Goal: Information Seeking & Learning: Compare options

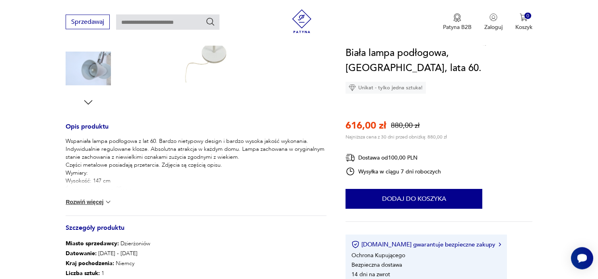
scroll to position [162, 0]
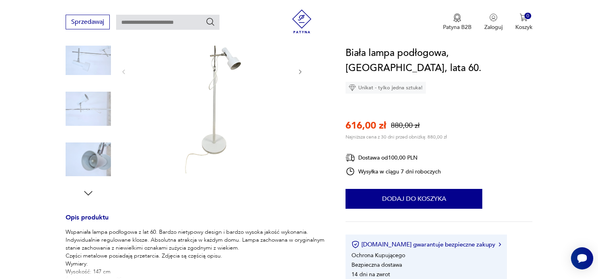
click at [92, 158] on img at bounding box center [88, 159] width 45 height 45
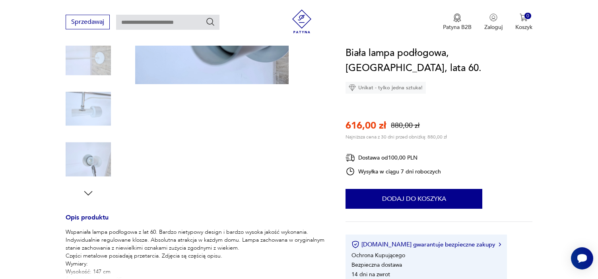
scroll to position [117, 0]
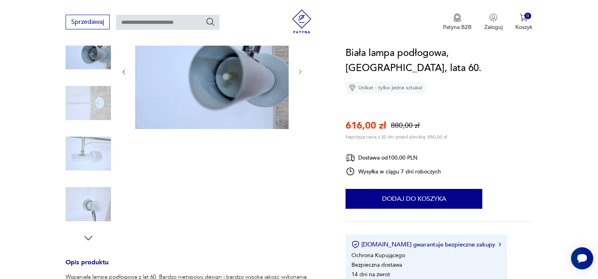
click at [96, 147] on img at bounding box center [88, 153] width 45 height 45
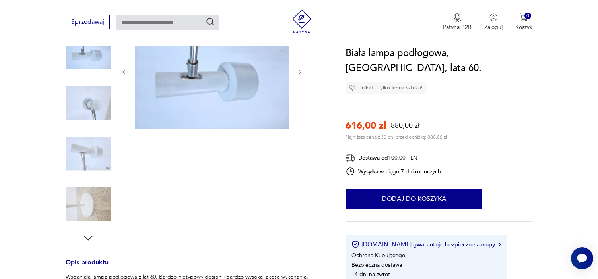
click at [298, 70] on icon "button" at bounding box center [300, 72] width 7 height 7
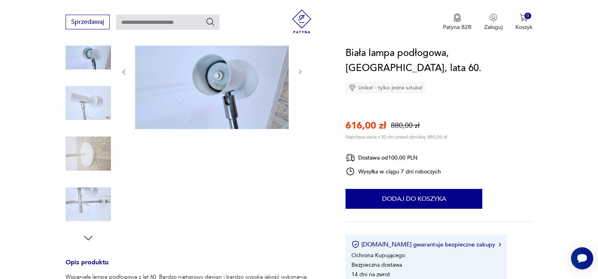
click at [300, 71] on icon "button" at bounding box center [300, 72] width 2 height 5
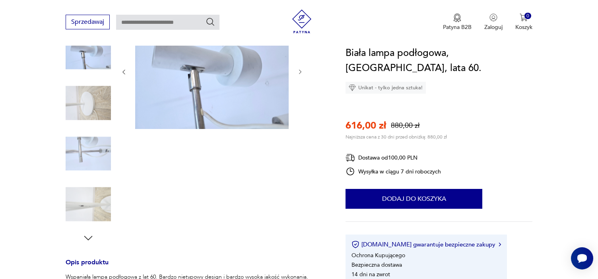
click at [87, 235] on icon "button" at bounding box center [88, 238] width 12 height 12
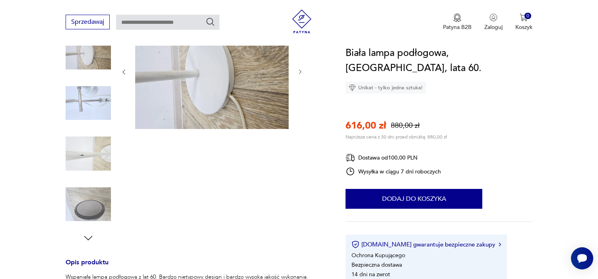
click at [87, 236] on icon "button" at bounding box center [88, 238] width 12 height 12
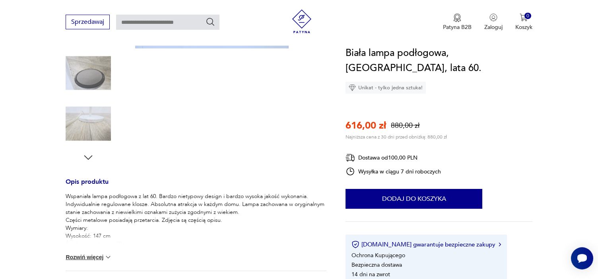
scroll to position [198, 0]
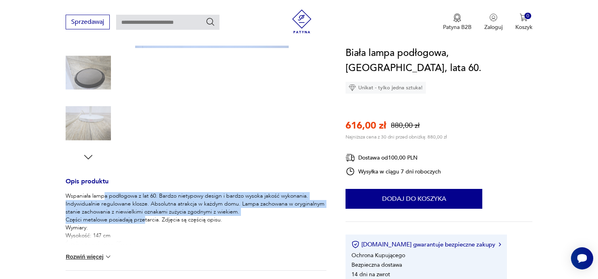
drag, startPoint x: 106, startPoint y: 198, endPoint x: 144, endPoint y: 217, distance: 43.0
click at [144, 217] on p "Wspaniała lampa podłogowa z lat 60. Bardzo nietypowy design i bardzo wysoka jak…" at bounding box center [196, 220] width 261 height 56
click at [108, 257] on img at bounding box center [108, 257] width 8 height 8
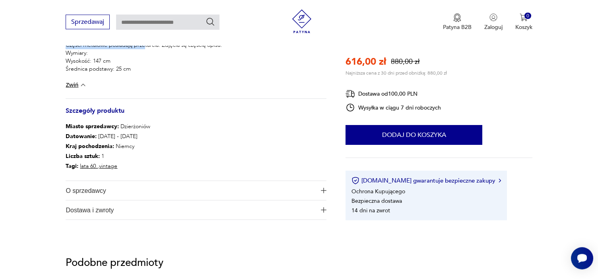
scroll to position [360, 0]
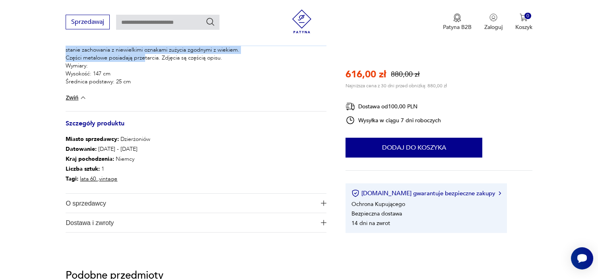
click at [322, 200] on button "O sprzedawcy" at bounding box center [196, 203] width 261 height 19
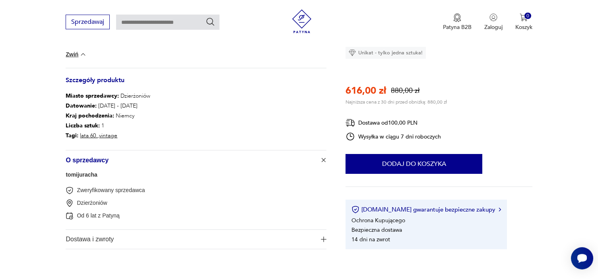
scroll to position [482, 0]
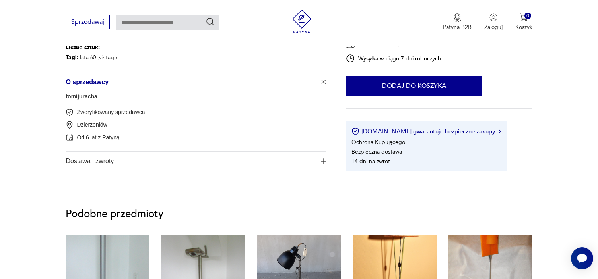
click at [121, 155] on span "Dostawa i zwroty" at bounding box center [191, 161] width 250 height 19
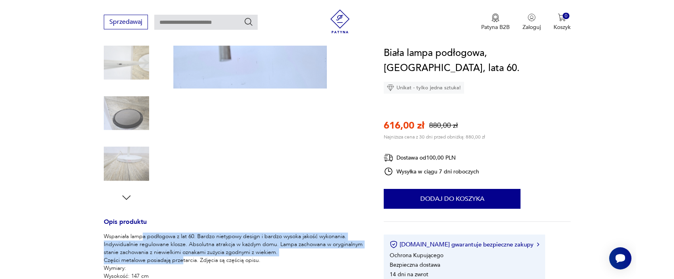
scroll to position [0, 0]
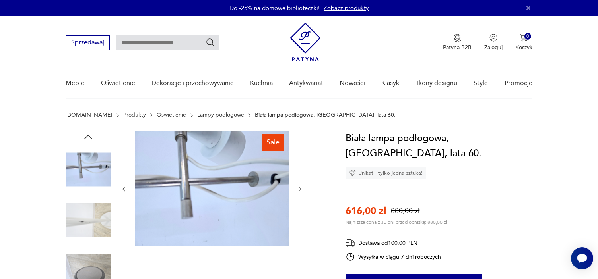
click at [100, 162] on img at bounding box center [88, 169] width 45 height 45
click at [250, 141] on img at bounding box center [211, 188] width 153 height 115
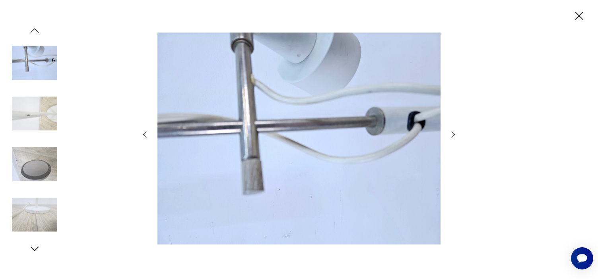
click at [455, 134] on icon "button" at bounding box center [453, 135] width 10 height 10
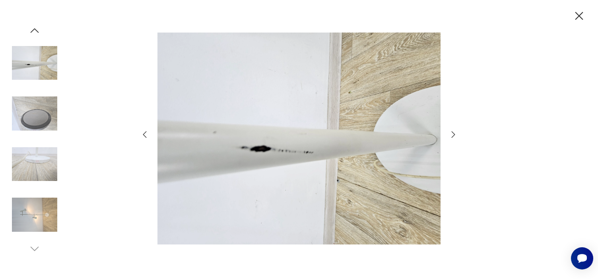
click at [455, 134] on icon "button" at bounding box center [453, 135] width 10 height 10
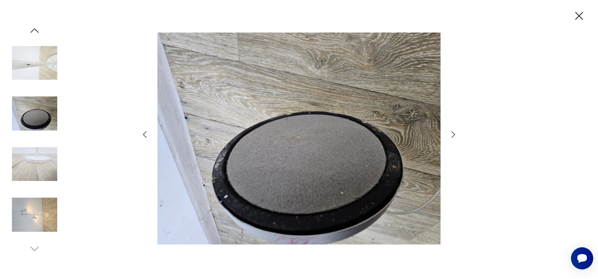
click at [455, 134] on icon "button" at bounding box center [453, 135] width 10 height 10
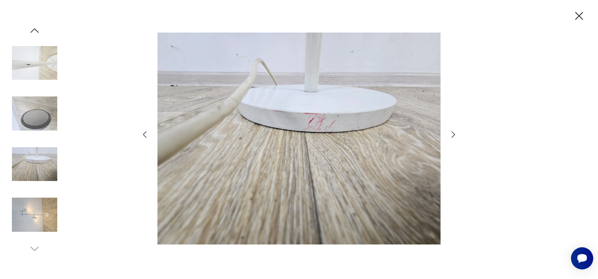
click at [455, 134] on icon "button" at bounding box center [453, 135] width 10 height 10
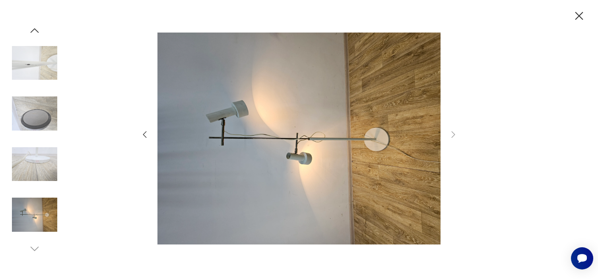
click at [297, 149] on img at bounding box center [298, 138] width 283 height 223
click at [145, 139] on icon "button" at bounding box center [145, 135] width 10 height 10
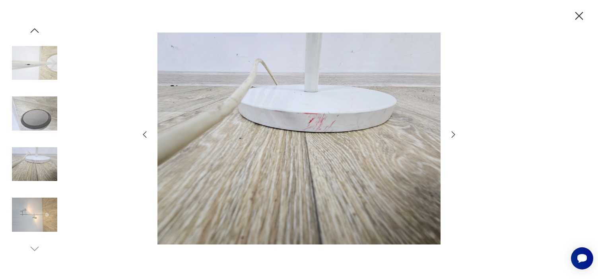
click at [145, 139] on icon "button" at bounding box center [145, 135] width 10 height 10
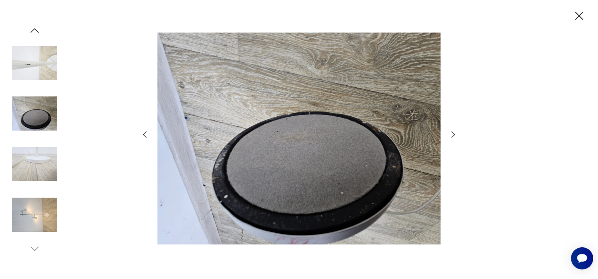
click at [145, 139] on icon "button" at bounding box center [145, 135] width 10 height 10
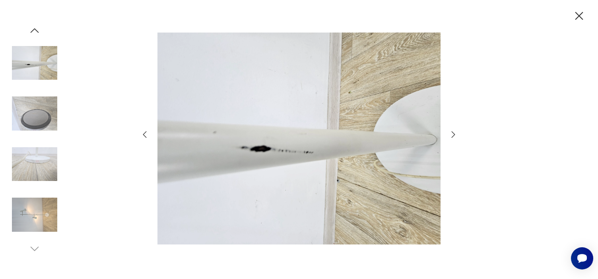
click at [145, 139] on icon "button" at bounding box center [145, 135] width 10 height 10
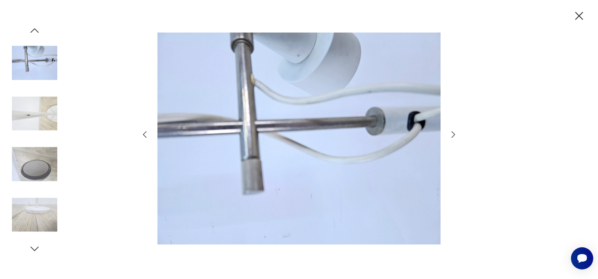
click at [145, 139] on icon "button" at bounding box center [145, 135] width 10 height 10
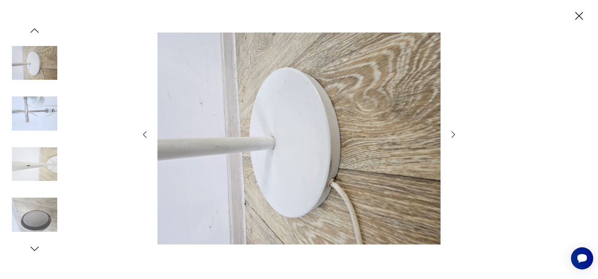
click at [145, 139] on icon "button" at bounding box center [145, 135] width 10 height 10
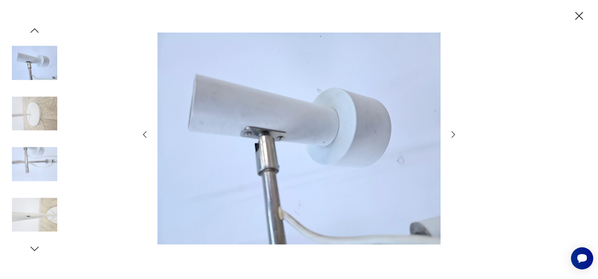
click at [144, 139] on icon "button" at bounding box center [145, 135] width 10 height 10
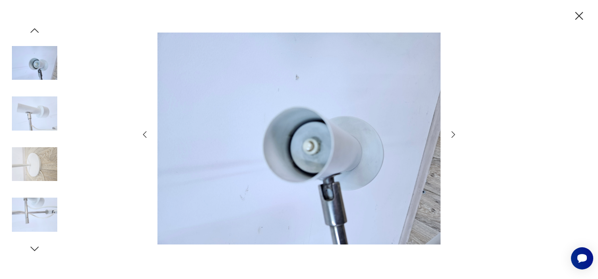
click at [144, 139] on icon "button" at bounding box center [145, 135] width 10 height 10
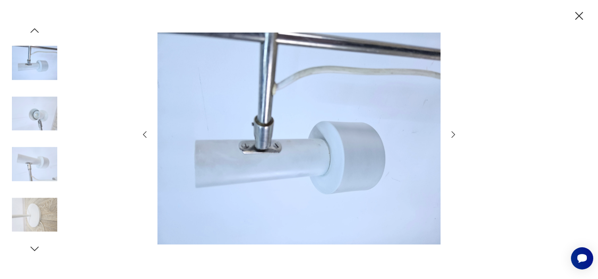
click at [144, 139] on icon "button" at bounding box center [145, 135] width 10 height 10
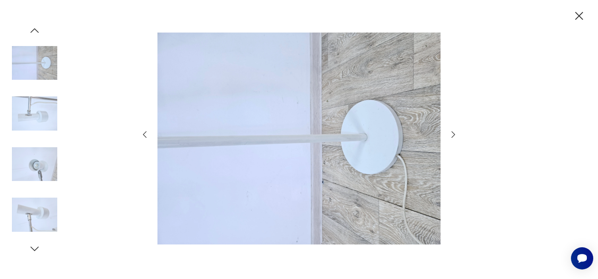
click at [143, 139] on icon "button" at bounding box center [145, 135] width 10 height 10
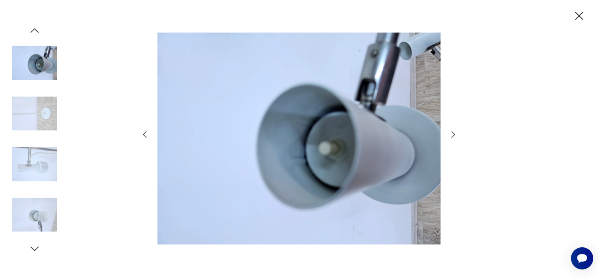
click at [143, 139] on icon "button" at bounding box center [145, 135] width 10 height 10
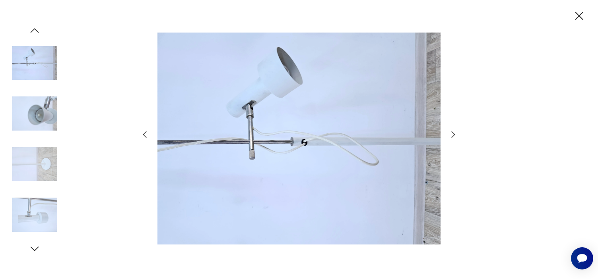
click at [36, 63] on img at bounding box center [34, 63] width 45 height 45
click at [267, 80] on img at bounding box center [298, 138] width 283 height 223
click at [145, 131] on icon "button" at bounding box center [145, 135] width 10 height 10
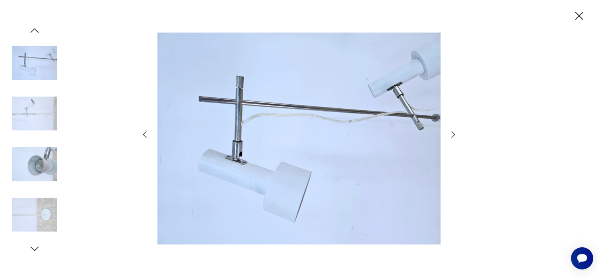
click at [145, 132] on icon "button" at bounding box center [145, 135] width 10 height 10
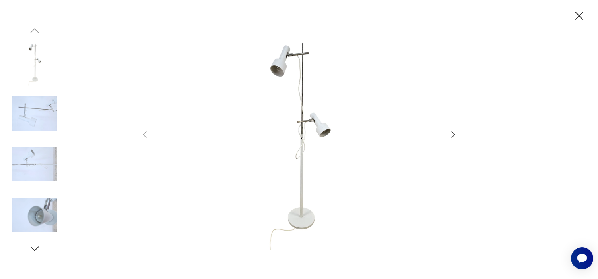
click at [312, 122] on img at bounding box center [298, 138] width 283 height 223
click at [579, 12] on icon "button" at bounding box center [579, 16] width 14 height 14
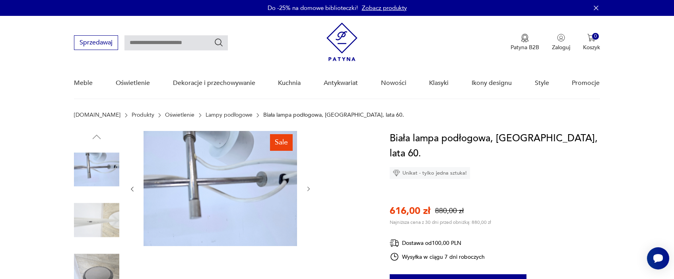
click at [95, 163] on img at bounding box center [96, 169] width 45 height 45
drag, startPoint x: 201, startPoint y: 128, endPoint x: 205, endPoint y: 139, distance: 11.4
click at [201, 129] on section "Patyna.pl Produkty Oświetlenie Lampy podłogowe Biała lampa podłogowa, Niemcy, l…" at bounding box center [337, 121] width 674 height 19
click at [203, 143] on img at bounding box center [219, 188] width 153 height 115
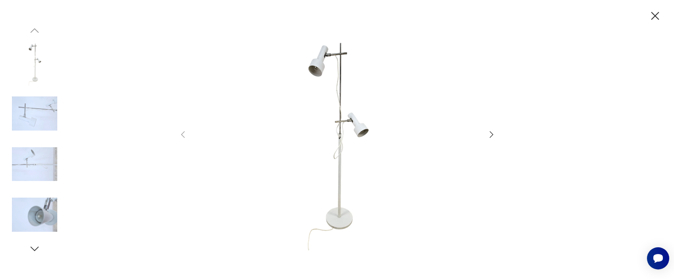
click at [36, 116] on img at bounding box center [34, 113] width 45 height 45
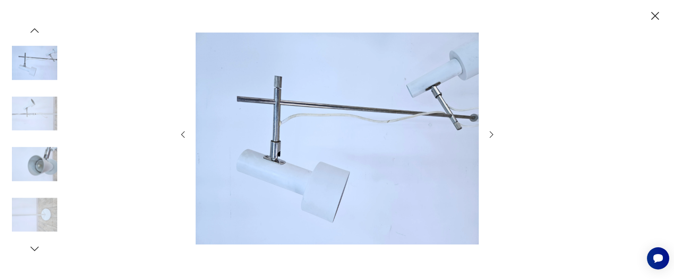
click at [38, 164] on img at bounding box center [34, 164] width 45 height 45
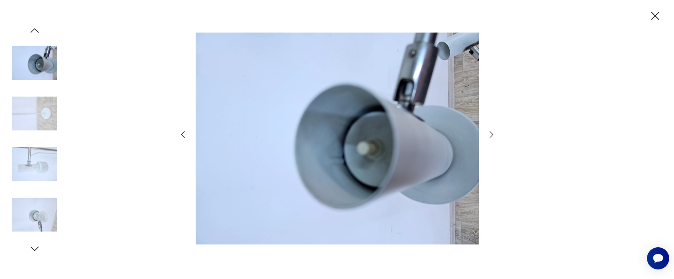
click at [369, 154] on img at bounding box center [337, 138] width 283 height 223
click at [490, 132] on icon "button" at bounding box center [491, 135] width 10 height 10
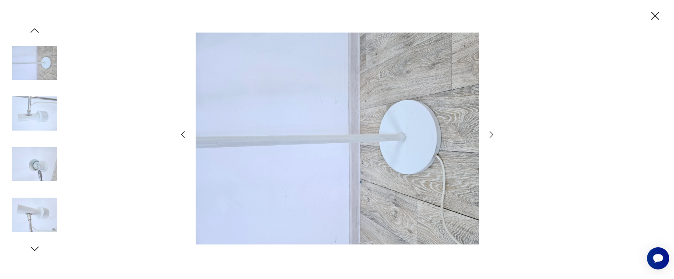
click at [491, 132] on icon "button" at bounding box center [491, 135] width 10 height 10
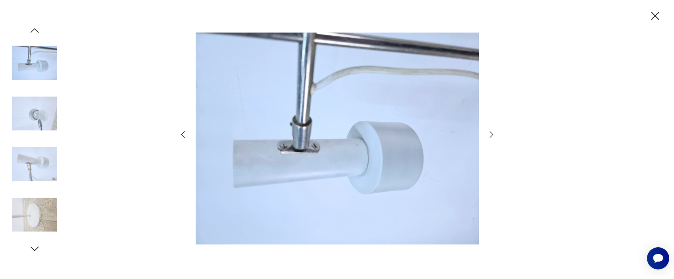
click at [491, 133] on icon "button" at bounding box center [491, 135] width 10 height 10
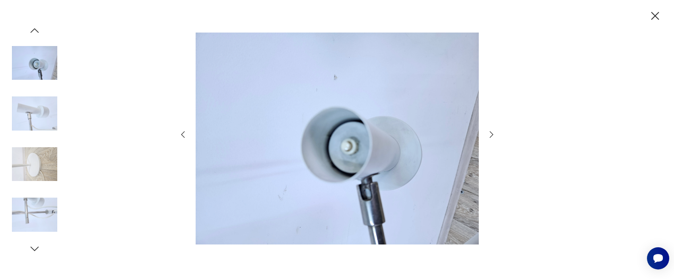
click at [491, 134] on icon "button" at bounding box center [491, 135] width 4 height 6
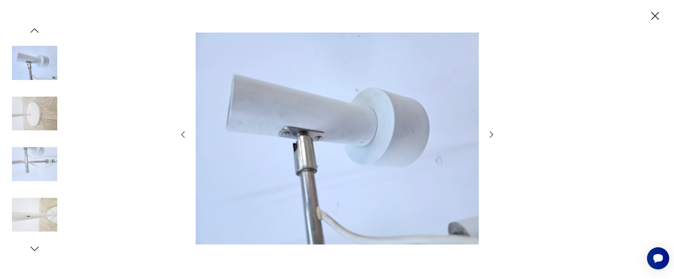
drag, startPoint x: 491, startPoint y: 134, endPoint x: 489, endPoint y: 151, distance: 18.0
click at [491, 134] on icon "button" at bounding box center [491, 135] width 10 height 10
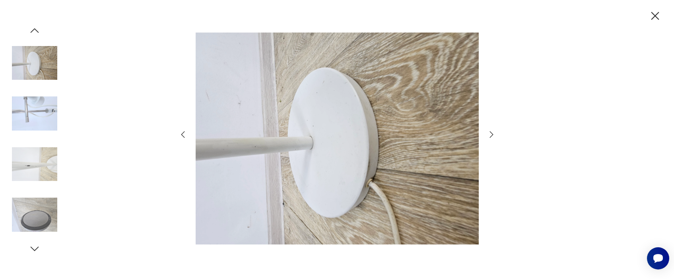
click at [490, 132] on icon "button" at bounding box center [491, 135] width 10 height 10
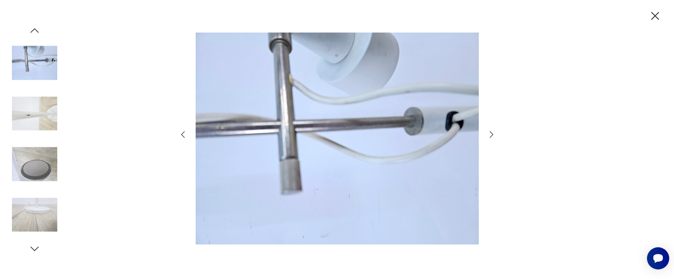
click at [491, 133] on icon "button" at bounding box center [491, 135] width 10 height 10
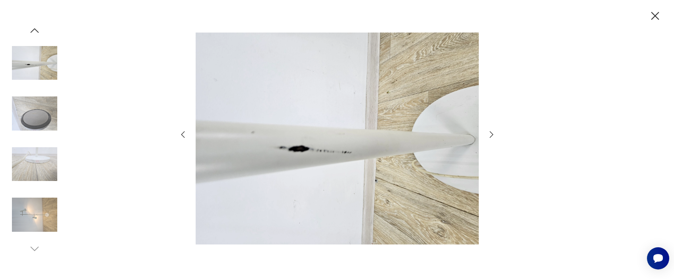
click at [491, 133] on icon "button" at bounding box center [491, 135] width 10 height 10
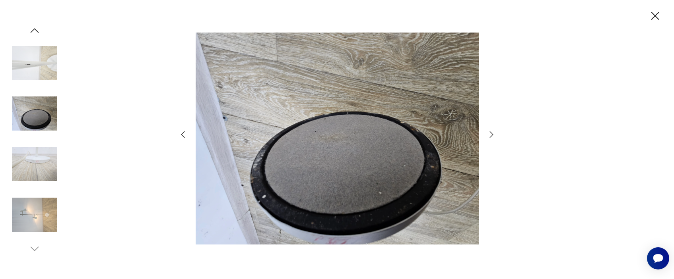
drag, startPoint x: 658, startPoint y: 15, endPoint x: 524, endPoint y: 21, distance: 134.1
click at [597, 15] on icon "button" at bounding box center [655, 16] width 14 height 14
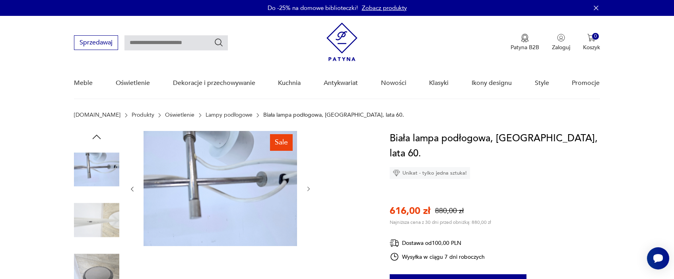
click at [205, 115] on link "Lampy podłogowe" at bounding box center [228, 115] width 47 height 6
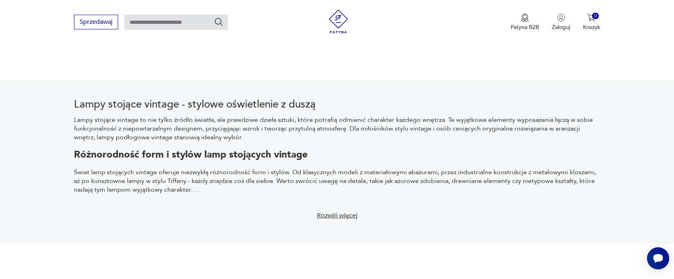
scroll to position [822, 0]
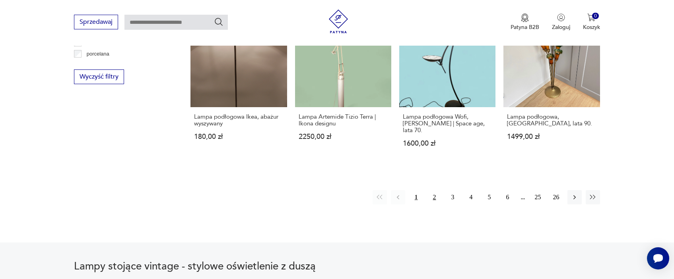
click at [434, 190] on button "2" at bounding box center [434, 197] width 14 height 14
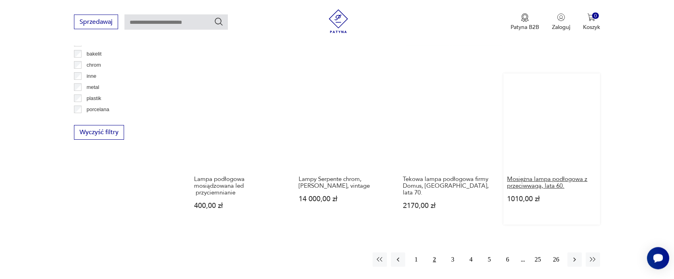
scroll to position [755, 0]
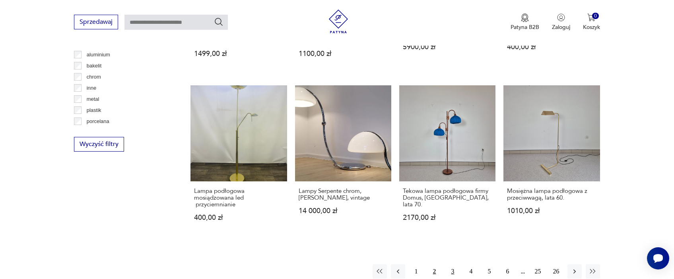
click at [453, 271] on button "3" at bounding box center [453, 272] width 14 height 14
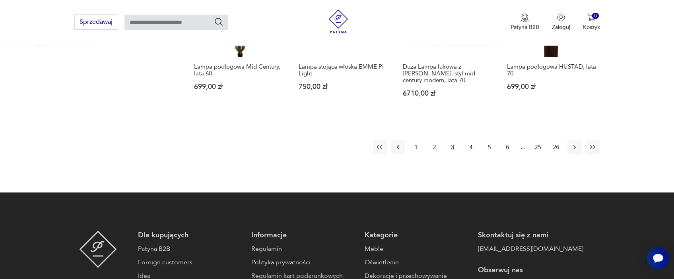
scroll to position [876, 0]
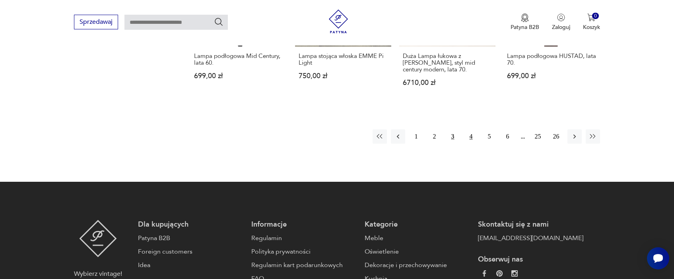
click at [471, 136] on button "4" at bounding box center [471, 137] width 14 height 14
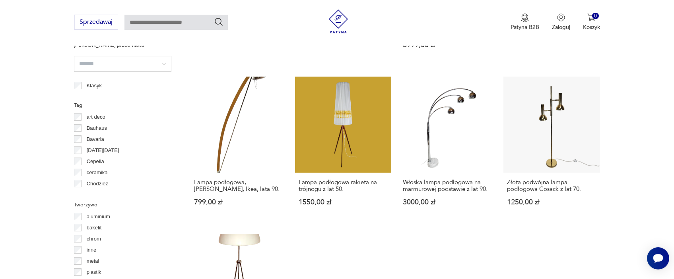
scroll to position [795, 0]
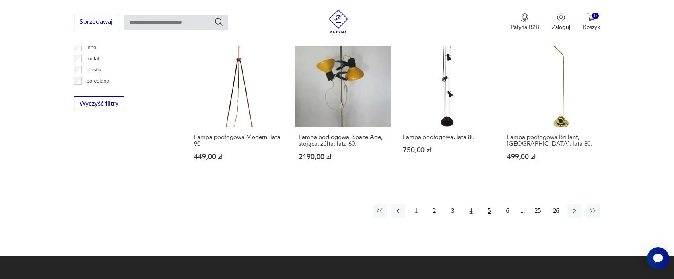
click at [486, 204] on button "5" at bounding box center [489, 211] width 14 height 14
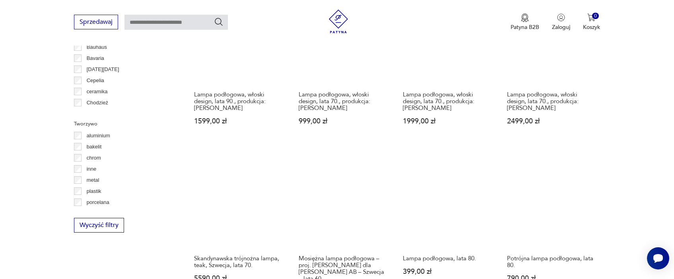
scroll to position [836, 0]
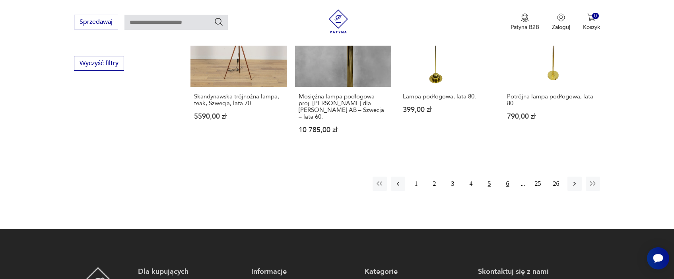
drag, startPoint x: 506, startPoint y: 179, endPoint x: 510, endPoint y: 178, distance: 4.0
click at [506, 178] on button "6" at bounding box center [507, 184] width 14 height 14
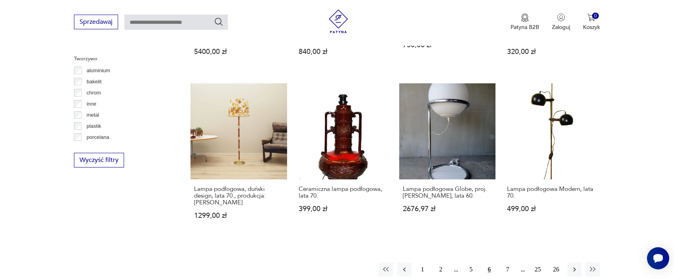
scroll to position [755, 0]
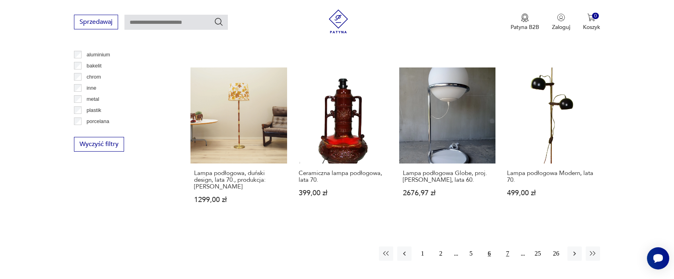
click at [508, 254] on button "7" at bounding box center [507, 254] width 14 height 14
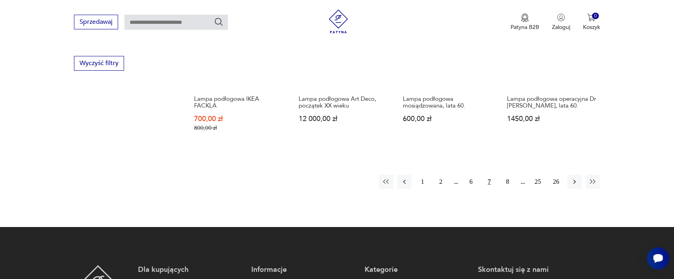
scroll to position [755, 0]
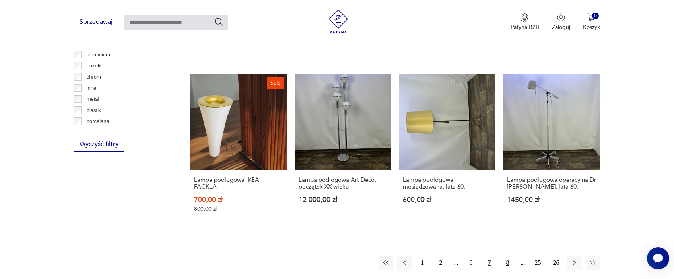
click at [504, 258] on button "8" at bounding box center [507, 263] width 14 height 14
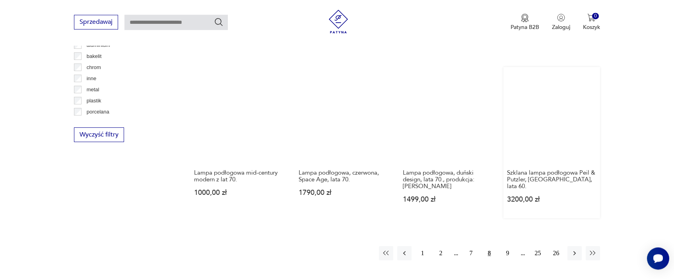
scroll to position [795, 0]
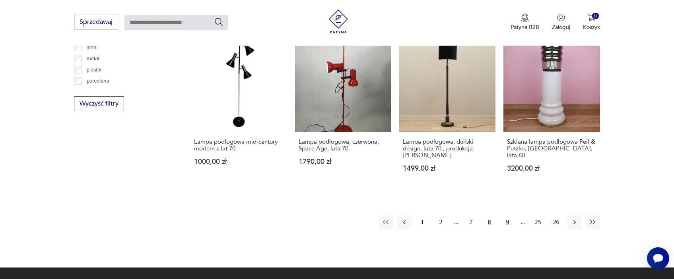
click at [507, 215] on button "9" at bounding box center [507, 222] width 14 height 14
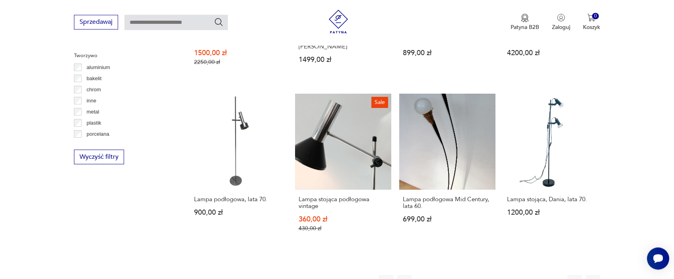
scroll to position [795, 0]
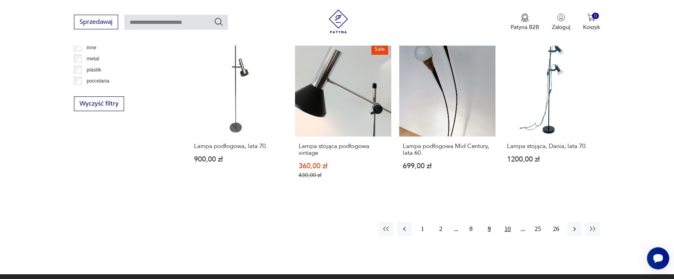
click at [506, 222] on button "10" at bounding box center [507, 229] width 14 height 14
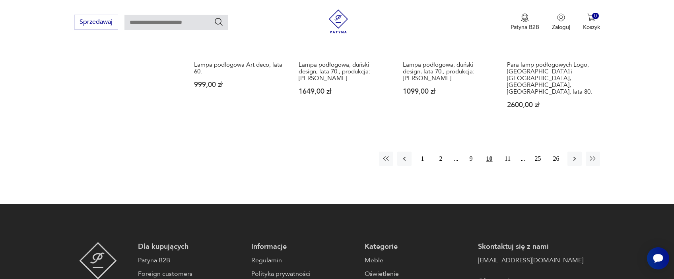
scroll to position [836, 0]
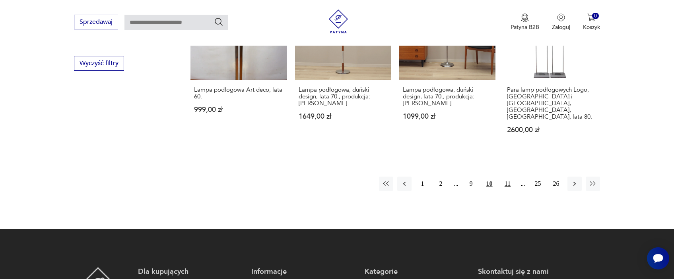
click at [507, 177] on button "11" at bounding box center [507, 184] width 14 height 14
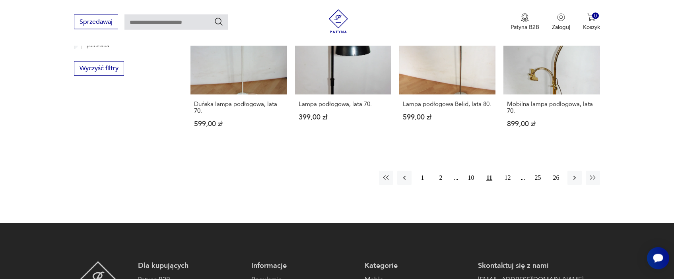
scroll to position [836, 0]
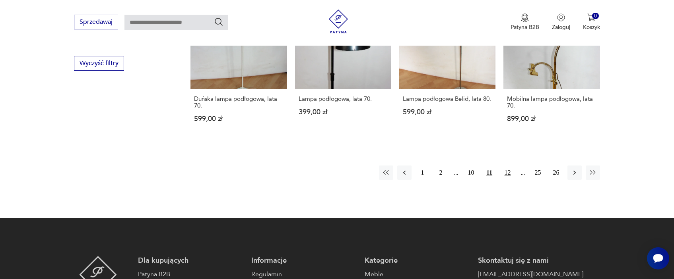
click at [506, 172] on button "12" at bounding box center [507, 173] width 14 height 14
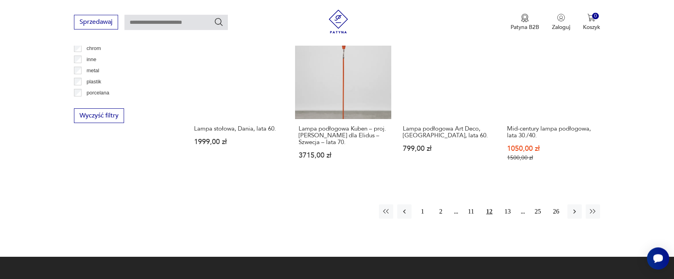
scroll to position [795, 0]
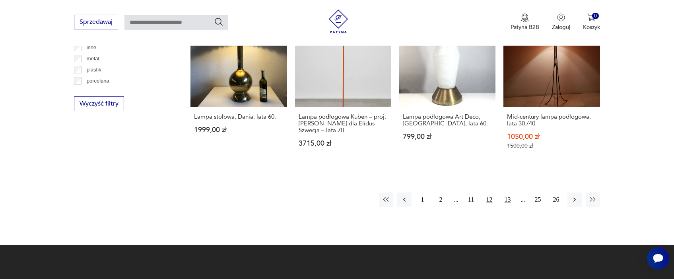
drag, startPoint x: 507, startPoint y: 201, endPoint x: 506, endPoint y: 207, distance: 6.4
click at [507, 201] on button "13" at bounding box center [507, 200] width 14 height 14
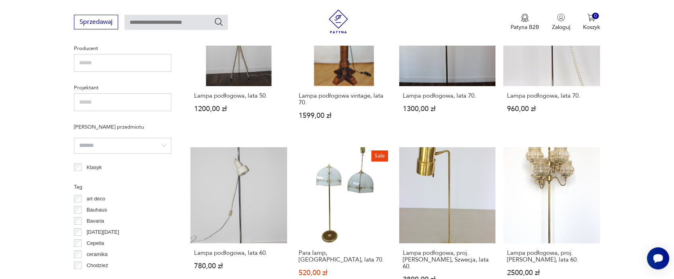
scroll to position [511, 0]
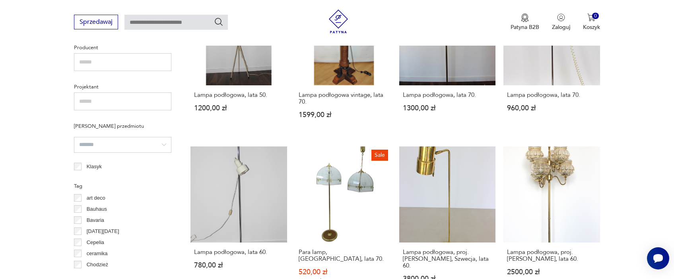
click at [597, 102] on section "Filtruj produkty Cena MIN MAX OK Promocja Datowanie OK Kraj pochodzenia Niemcy …" at bounding box center [337, 166] width 674 height 743
drag, startPoint x: 629, startPoint y: 162, endPoint x: 633, endPoint y: 153, distance: 9.4
click at [597, 162] on section "Filtruj produkty Cena MIN MAX OK Promocja Datowanie OK Kraj pochodzenia Niemcy …" at bounding box center [337, 166] width 674 height 743
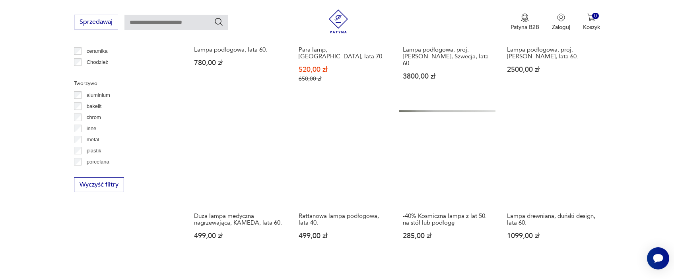
scroll to position [917, 0]
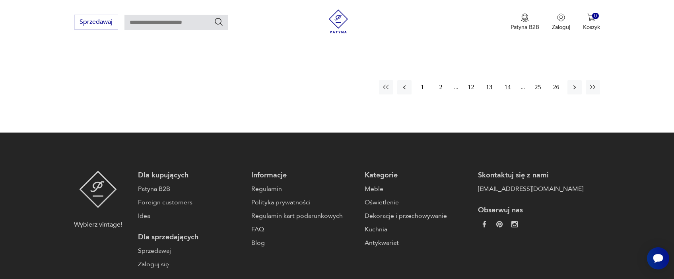
click at [505, 80] on button "14" at bounding box center [507, 87] width 14 height 14
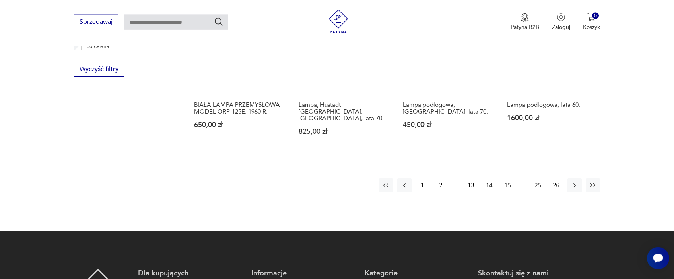
scroll to position [836, 0]
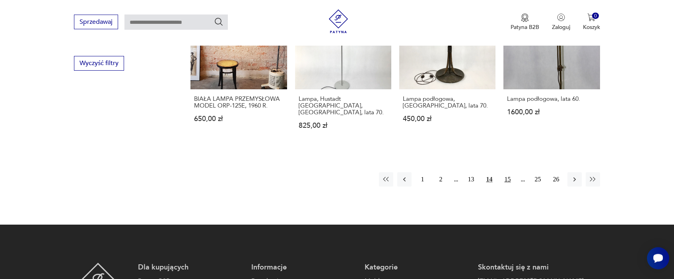
click at [508, 172] on button "15" at bounding box center [507, 179] width 14 height 14
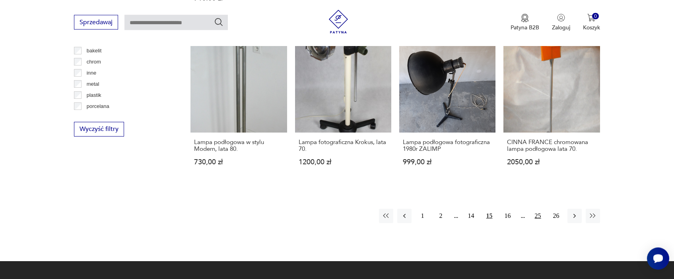
scroll to position [795, 0]
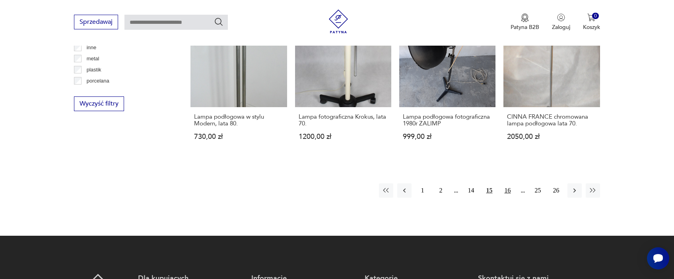
click at [511, 190] on button "16" at bounding box center [507, 191] width 14 height 14
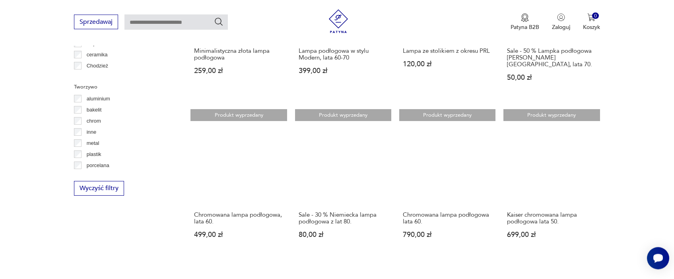
scroll to position [674, 0]
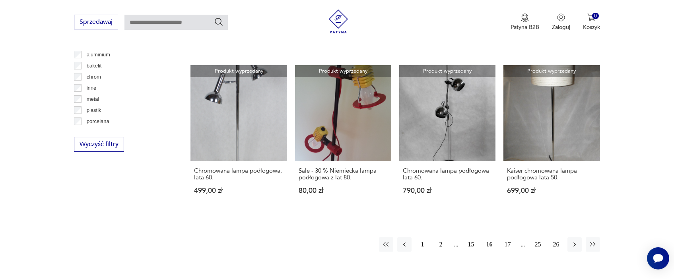
click at [507, 238] on button "17" at bounding box center [507, 245] width 14 height 14
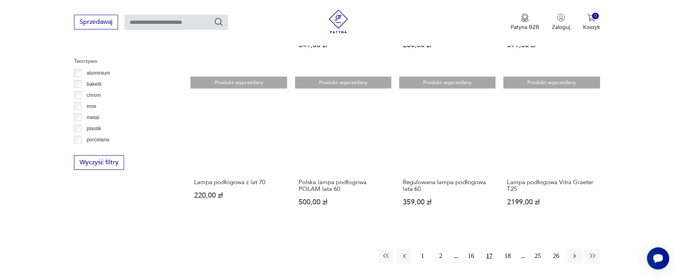
scroll to position [755, 0]
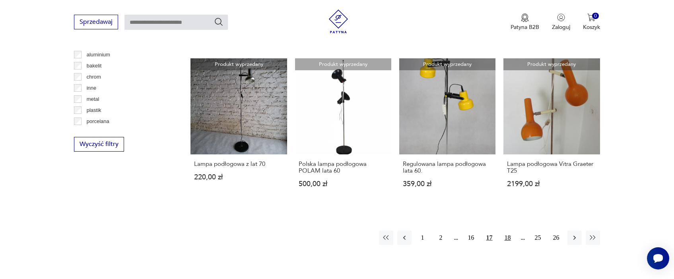
click at [509, 238] on button "18" at bounding box center [507, 238] width 14 height 14
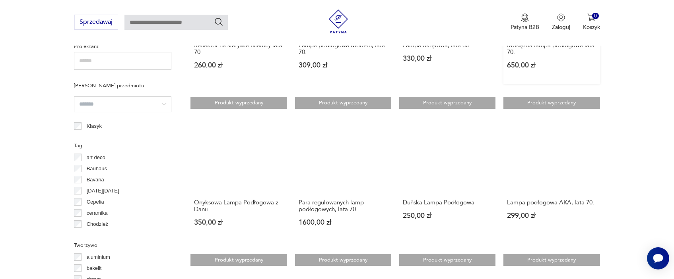
scroll to position [714, 0]
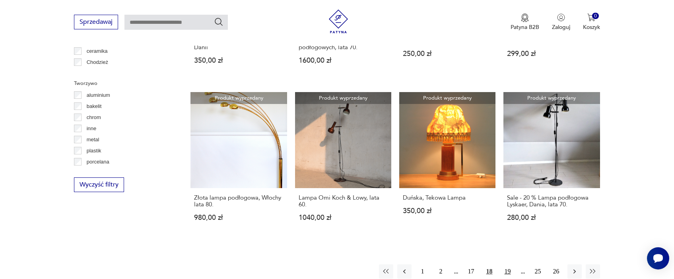
click at [508, 271] on button "19" at bounding box center [507, 272] width 14 height 14
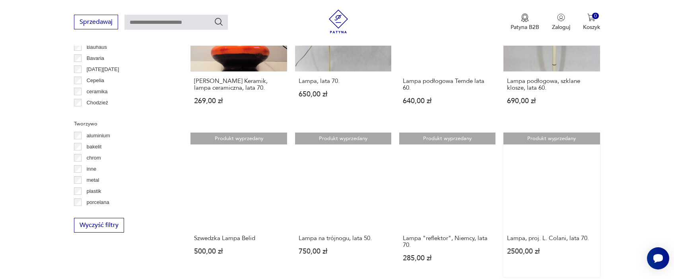
scroll to position [795, 0]
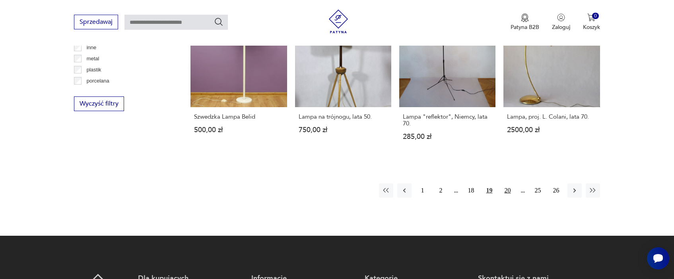
click at [507, 192] on button "20" at bounding box center [507, 191] width 14 height 14
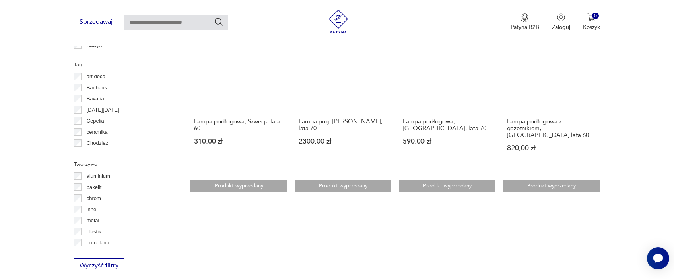
scroll to position [876, 0]
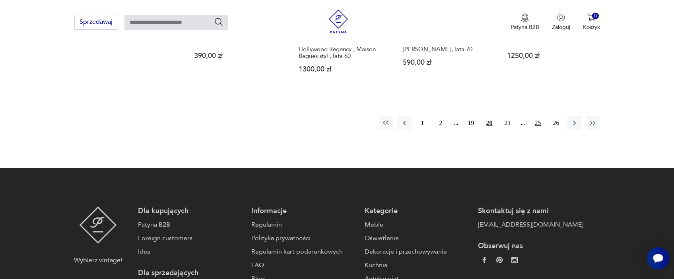
click at [537, 116] on button "25" at bounding box center [538, 123] width 14 height 14
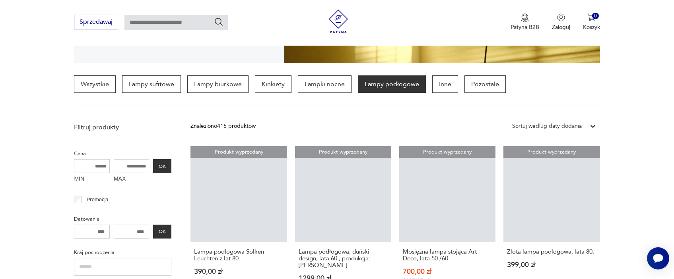
scroll to position [187, 0]
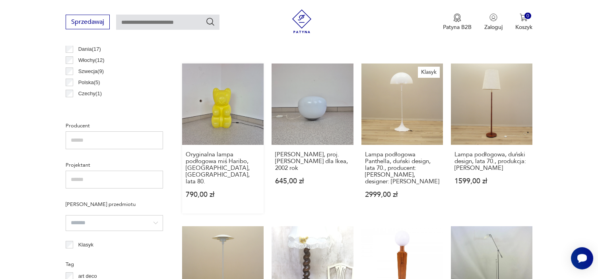
scroll to position [430, 0]
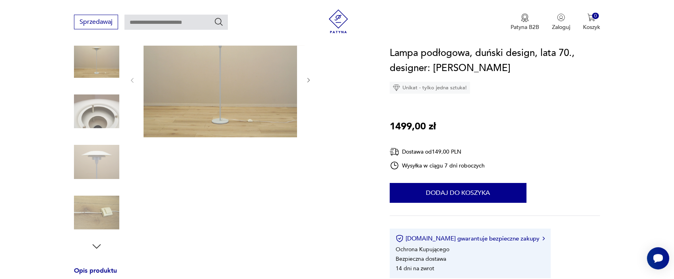
scroll to position [122, 0]
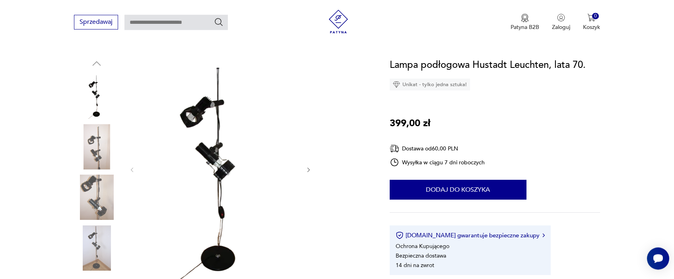
scroll to position [81, 0]
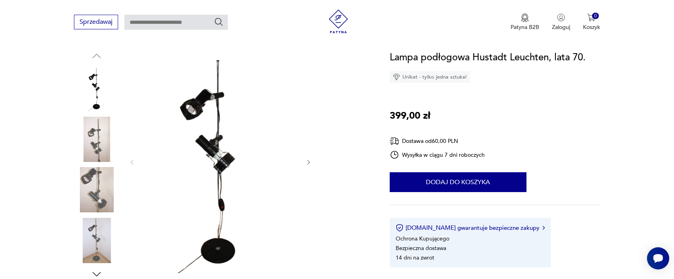
click at [95, 183] on img at bounding box center [96, 189] width 45 height 45
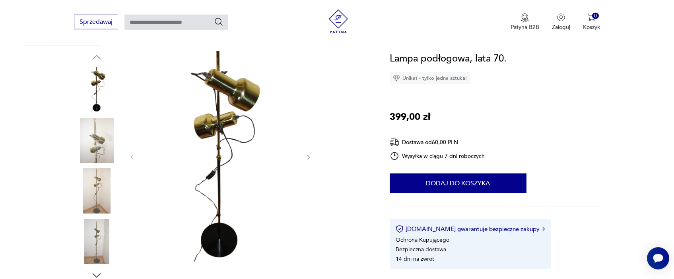
scroll to position [81, 0]
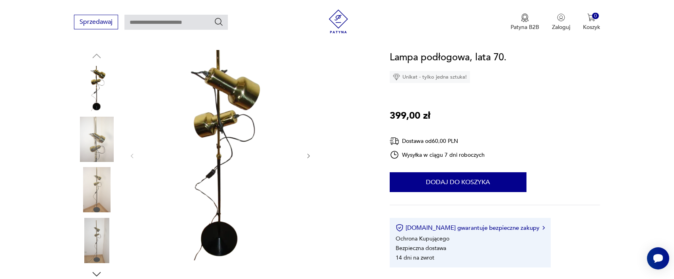
click at [98, 146] on img at bounding box center [96, 139] width 45 height 45
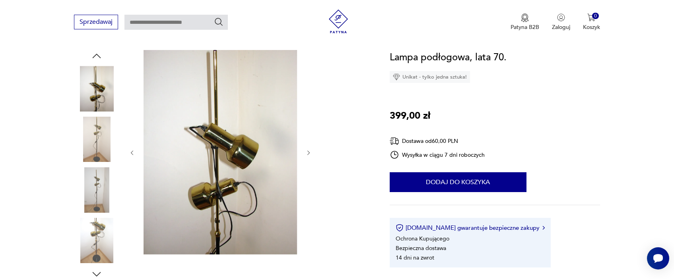
click at [99, 153] on img at bounding box center [96, 139] width 45 height 45
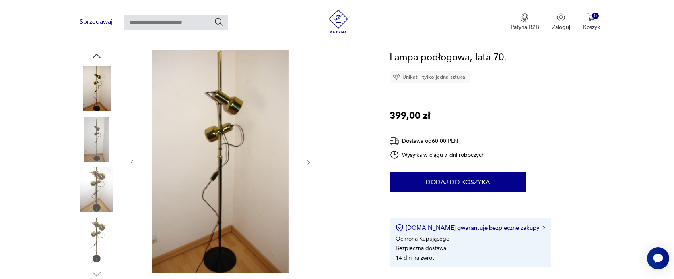
click at [229, 101] on img at bounding box center [219, 161] width 153 height 223
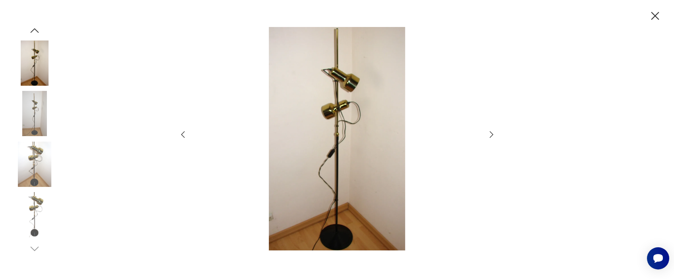
click at [658, 13] on icon "button" at bounding box center [655, 16] width 14 height 14
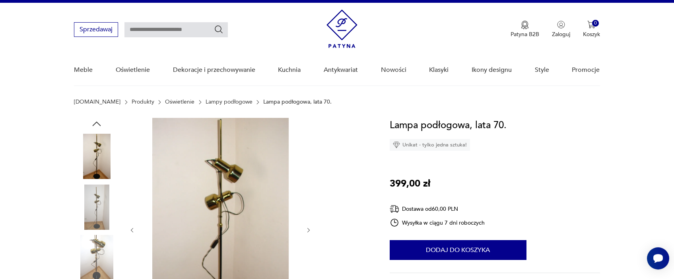
scroll to position [0, 0]
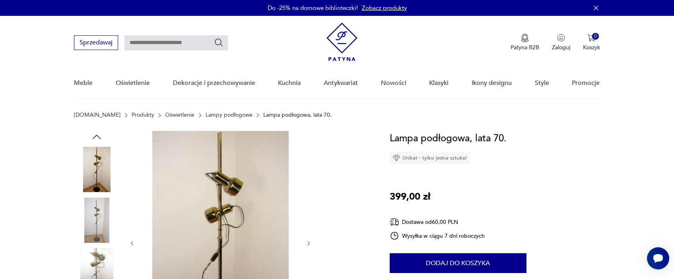
click at [98, 260] on img at bounding box center [96, 270] width 45 height 45
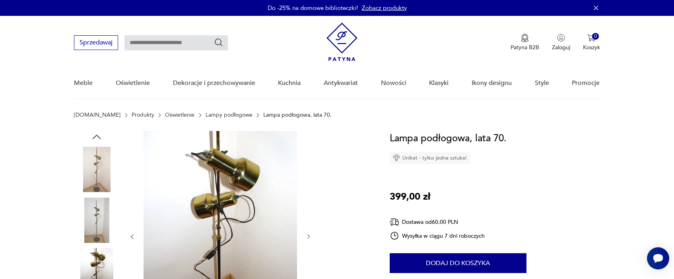
click at [307, 234] on icon "button" at bounding box center [308, 237] width 7 height 7
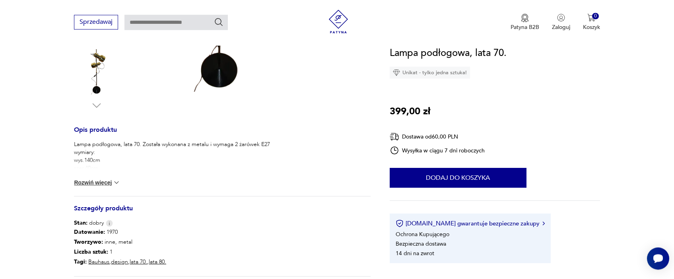
scroll to position [284, 0]
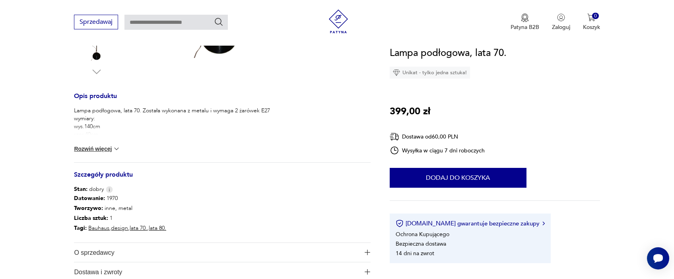
click at [112, 149] on button "Rozwiń więcej" at bounding box center [97, 149] width 46 height 8
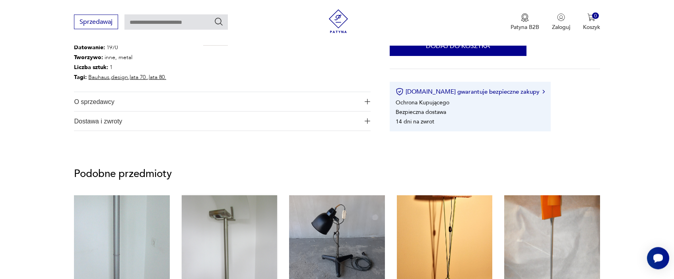
scroll to position [446, 0]
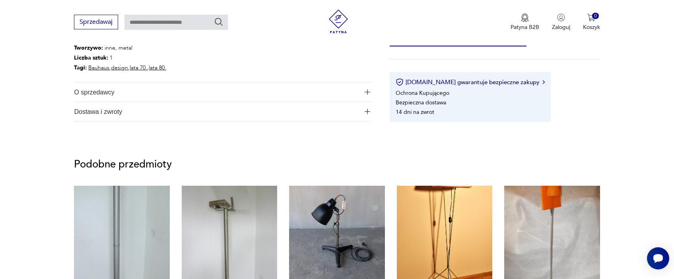
click at [103, 91] on span "O sprzedawcy" at bounding box center [216, 92] width 285 height 19
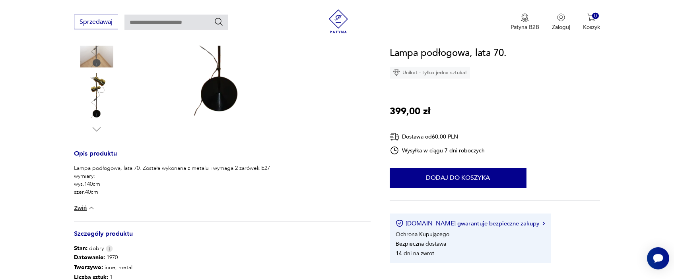
scroll to position [203, 0]
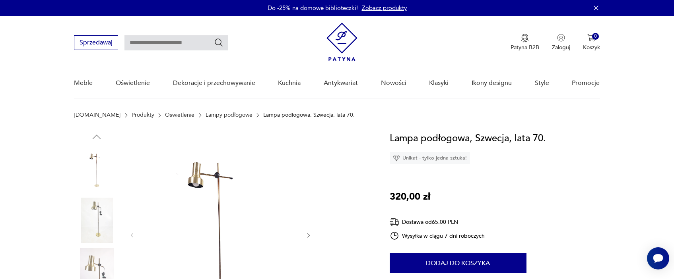
click at [93, 210] on img at bounding box center [96, 220] width 45 height 45
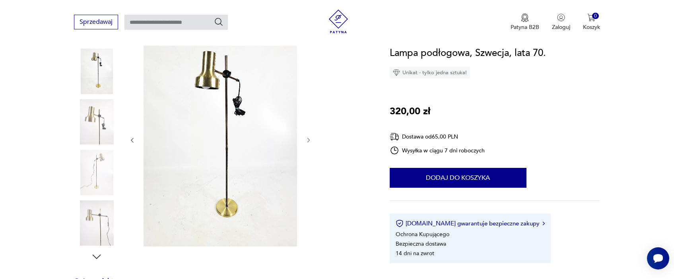
scroll to position [122, 0]
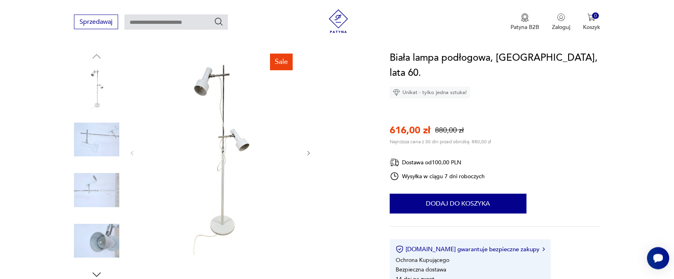
scroll to position [81, 0]
click at [101, 222] on img at bounding box center [96, 240] width 45 height 45
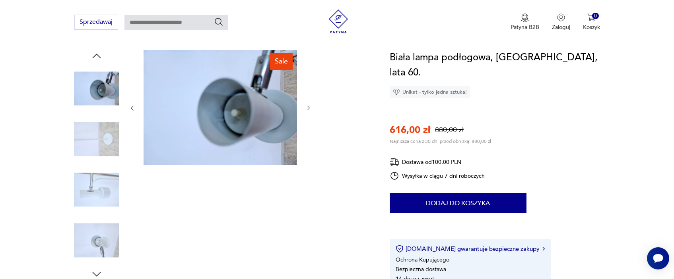
click at [265, 106] on img at bounding box center [219, 107] width 153 height 115
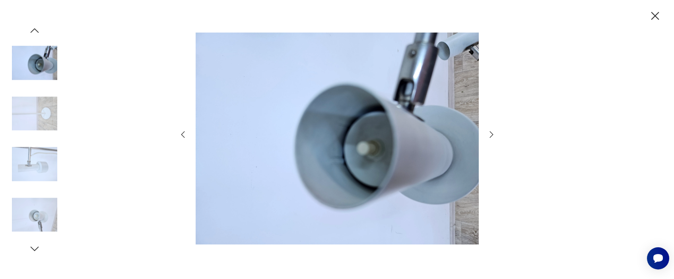
click at [265, 106] on img at bounding box center [337, 138] width 283 height 223
click at [311, 135] on img at bounding box center [337, 138] width 283 height 223
click at [41, 165] on img at bounding box center [34, 164] width 45 height 45
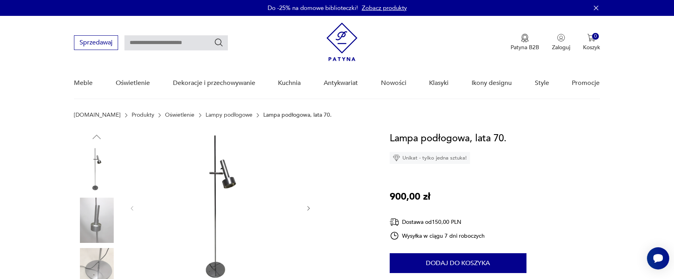
click at [230, 169] on img at bounding box center [219, 207] width 153 height 153
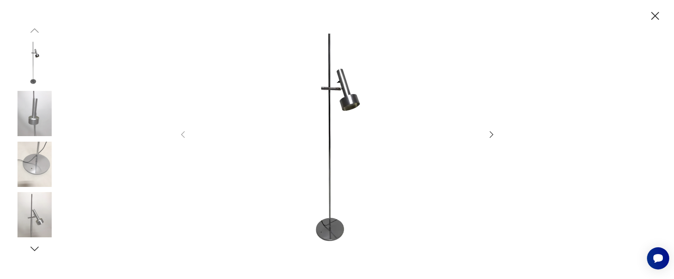
click at [488, 132] on icon "button" at bounding box center [491, 135] width 10 height 10
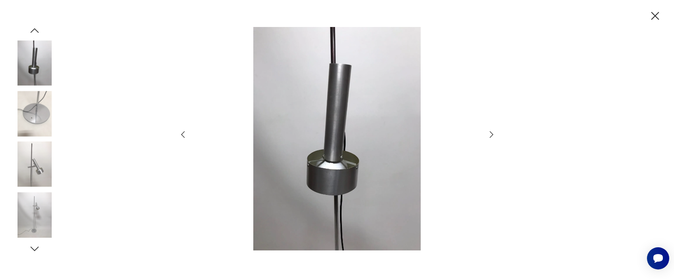
click at [490, 134] on icon "button" at bounding box center [491, 135] width 10 height 10
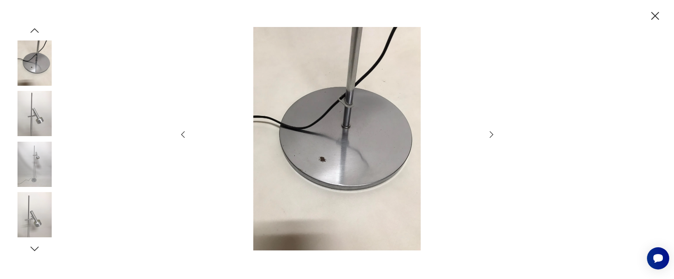
click at [490, 134] on icon "button" at bounding box center [491, 135] width 10 height 10
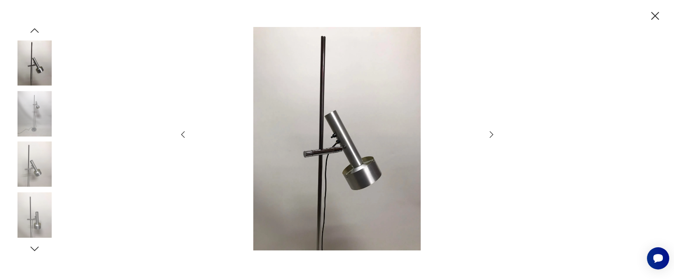
click at [490, 134] on icon "button" at bounding box center [491, 135] width 10 height 10
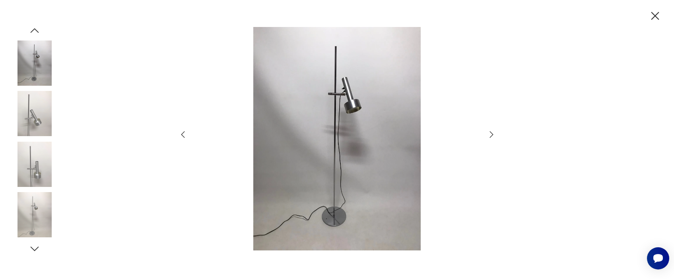
click at [490, 134] on icon "button" at bounding box center [491, 135] width 10 height 10
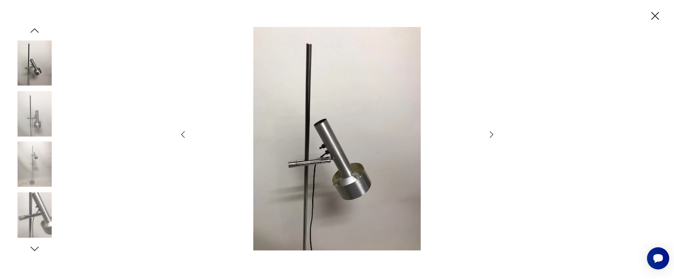
click at [491, 135] on icon "button" at bounding box center [491, 135] width 10 height 10
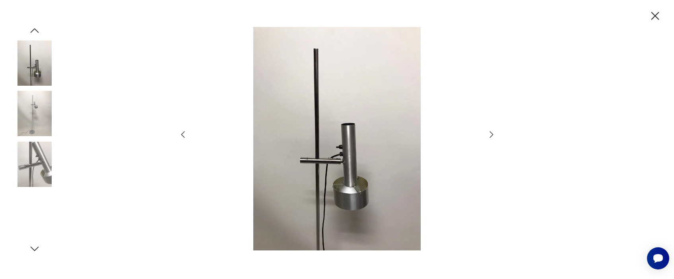
click at [30, 211] on img at bounding box center [34, 214] width 45 height 45
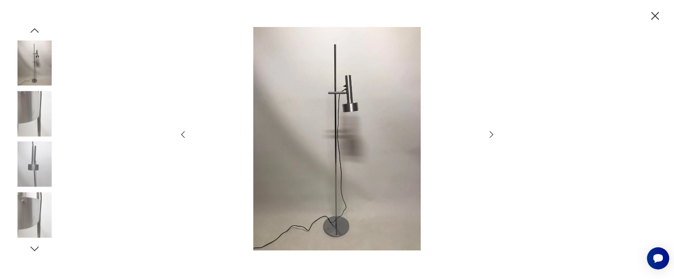
drag, startPoint x: 33, startPoint y: 245, endPoint x: 31, endPoint y: 225, distance: 20.0
click at [34, 245] on icon "button" at bounding box center [35, 249] width 12 height 12
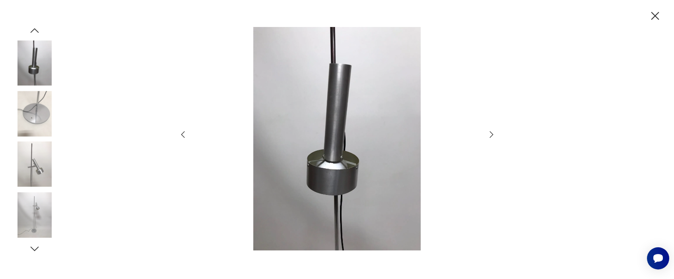
click at [40, 214] on img at bounding box center [34, 214] width 45 height 45
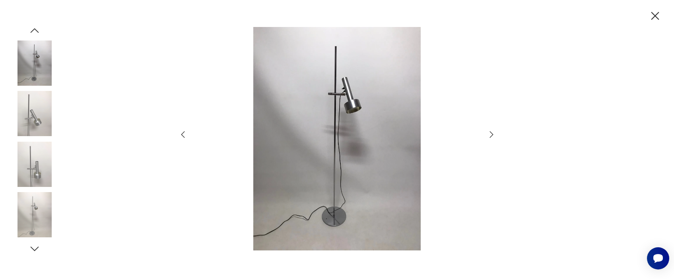
click at [30, 152] on img at bounding box center [34, 164] width 45 height 45
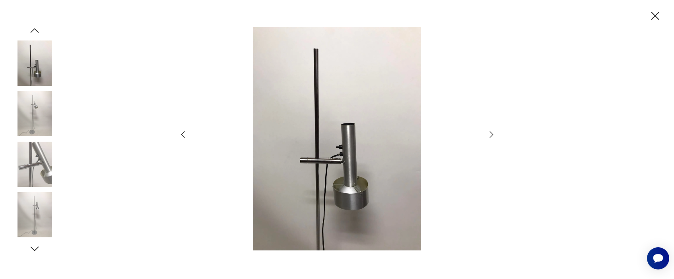
click at [31, 106] on img at bounding box center [34, 113] width 45 height 45
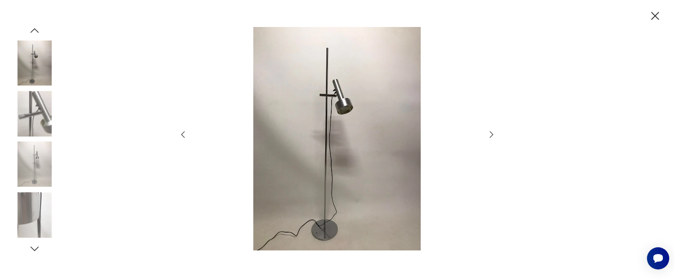
drag, startPoint x: 657, startPoint y: 12, endPoint x: 465, endPoint y: 2, distance: 192.2
click at [656, 12] on icon "button" at bounding box center [655, 16] width 14 height 14
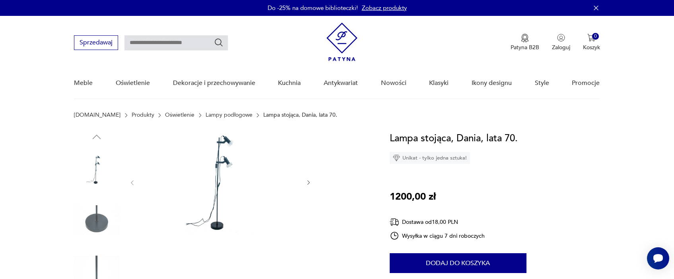
click at [230, 160] on img at bounding box center [219, 182] width 153 height 102
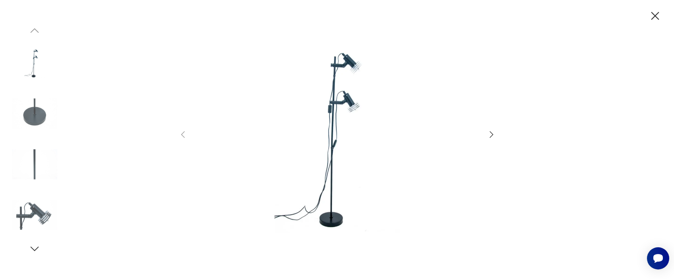
click at [488, 135] on icon "button" at bounding box center [491, 135] width 10 height 10
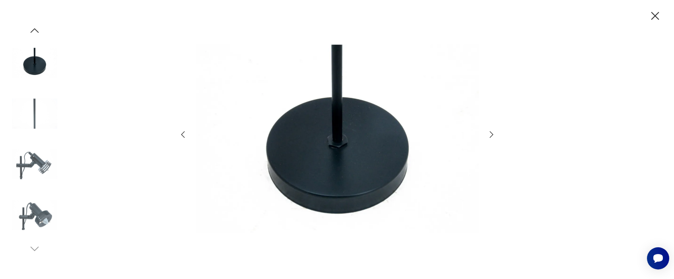
click at [488, 135] on icon "button" at bounding box center [491, 135] width 10 height 10
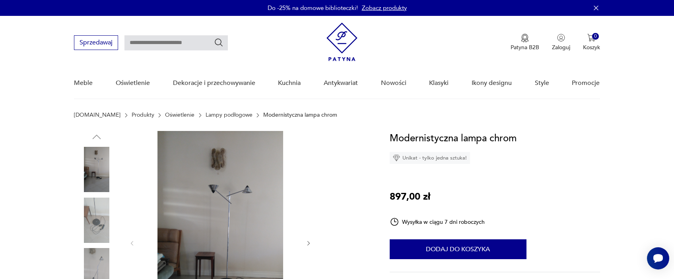
click at [222, 185] on img at bounding box center [219, 242] width 153 height 223
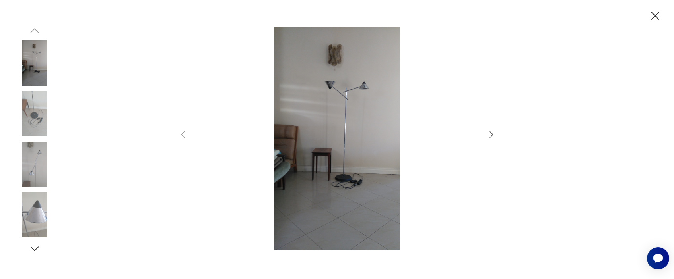
click at [490, 132] on icon "button" at bounding box center [491, 135] width 4 height 6
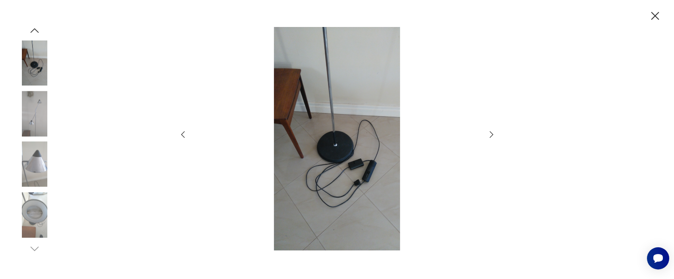
click at [493, 133] on icon "button" at bounding box center [491, 135] width 10 height 10
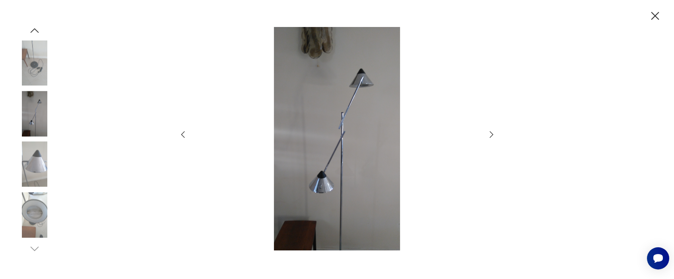
click at [494, 133] on icon "button" at bounding box center [491, 135] width 10 height 10
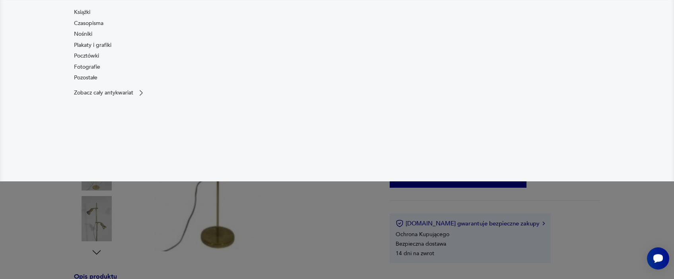
scroll to position [162, 0]
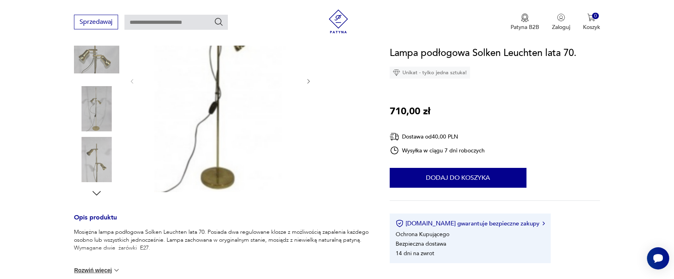
click at [91, 166] on img at bounding box center [96, 159] width 45 height 45
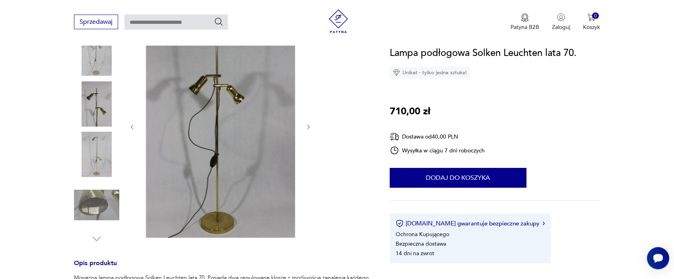
scroll to position [81, 0]
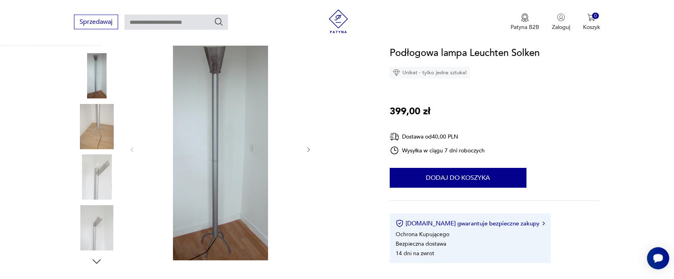
scroll to position [122, 0]
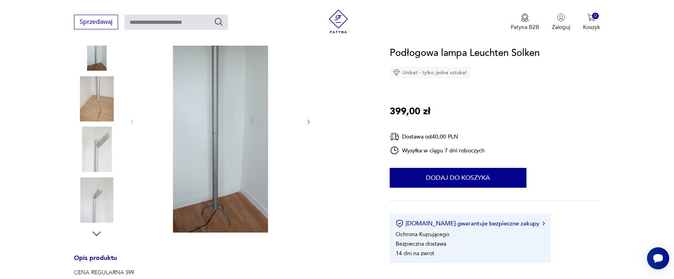
click at [103, 194] on img at bounding box center [96, 200] width 45 height 45
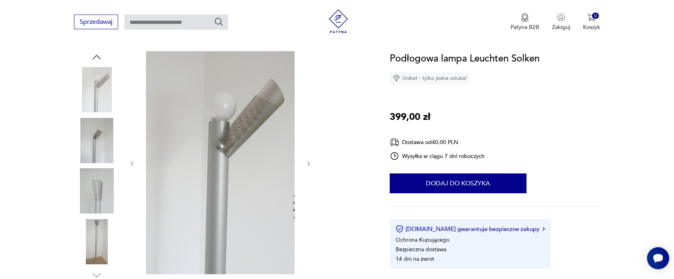
scroll to position [41, 0]
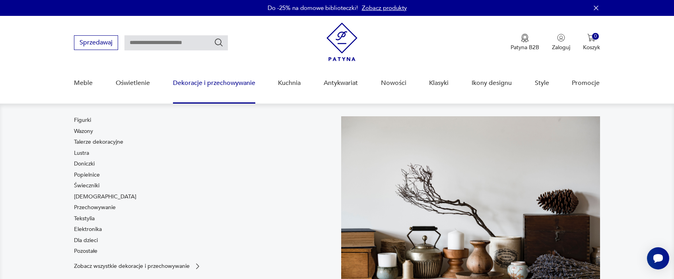
click at [626, 180] on nav "Figurki Wazony Talerze dekoracyjne Lustra Doniczki Popielnice Świeczniki [DEMOG…" at bounding box center [337, 209] width 674 height 211
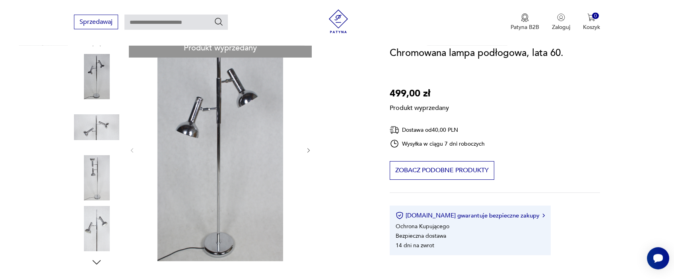
scroll to position [81, 0]
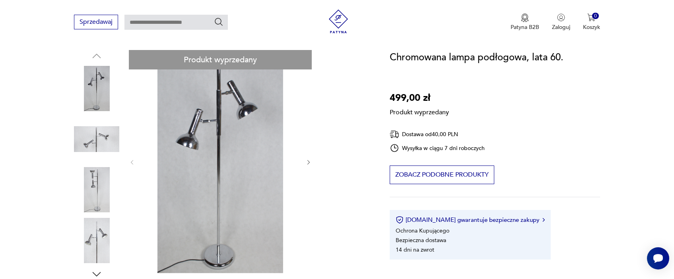
click at [306, 157] on div "Produkt wyprzedany Opis produktu Chromowana lampa podłogowa, lata 60. Wykonana …" at bounding box center [222, 249] width 296 height 399
